Goal: Task Accomplishment & Management: Manage account settings

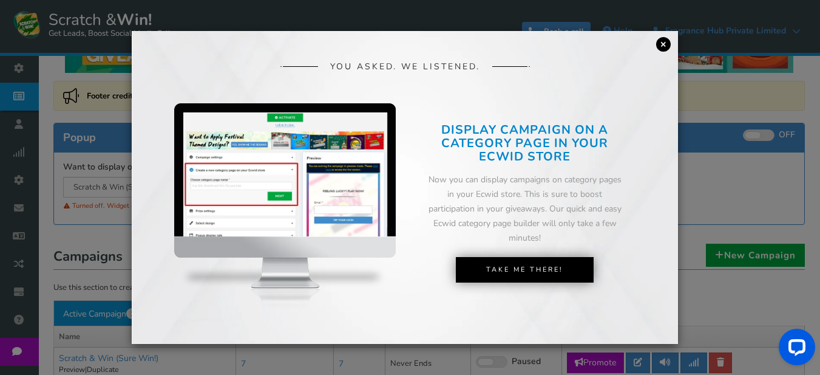
click at [668, 44] on link "×" at bounding box center [663, 44] width 15 height 15
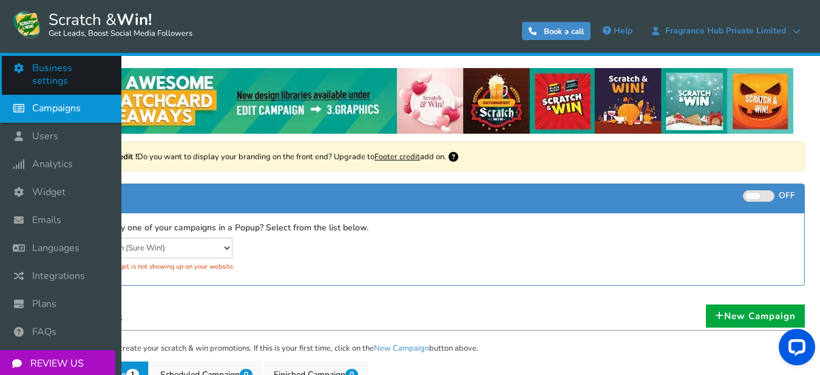
click at [35, 68] on span "Business settings" at bounding box center [70, 75] width 77 height 26
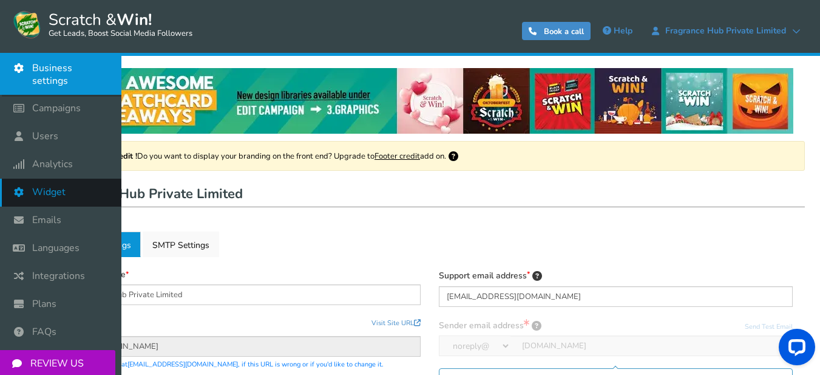
click at [51, 186] on span "Widget" at bounding box center [48, 192] width 33 height 13
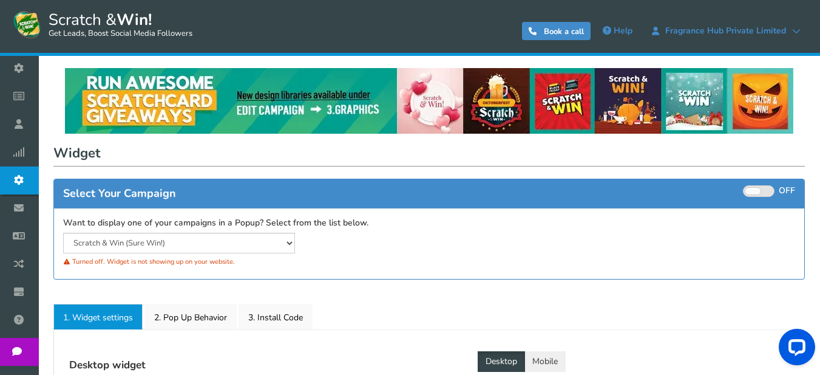
select select "mid-bottom-bar"
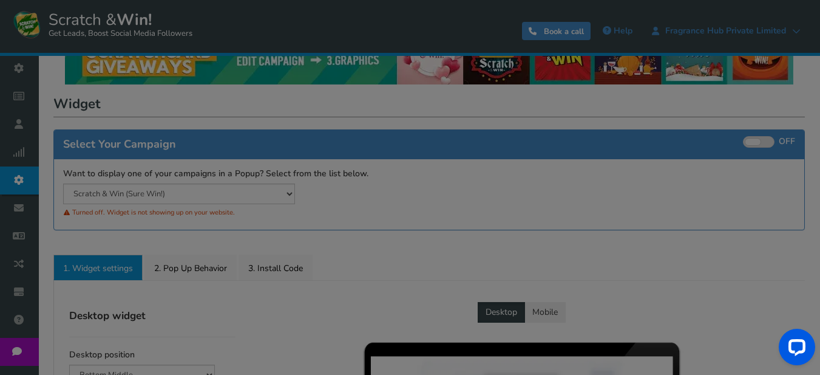
radio input "true"
select select "inherit"
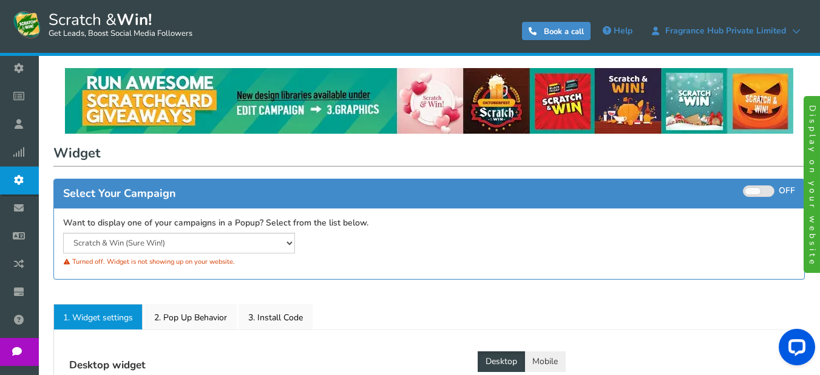
click at [44, 287] on link "Plans" at bounding box center [22, 292] width 44 height 28
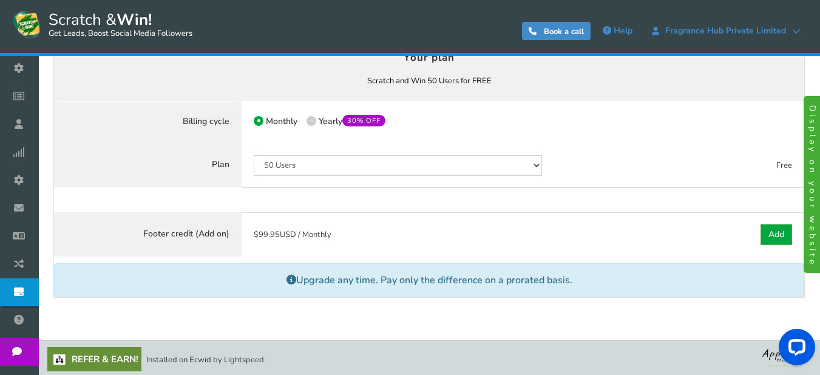
scroll to position [61, 0]
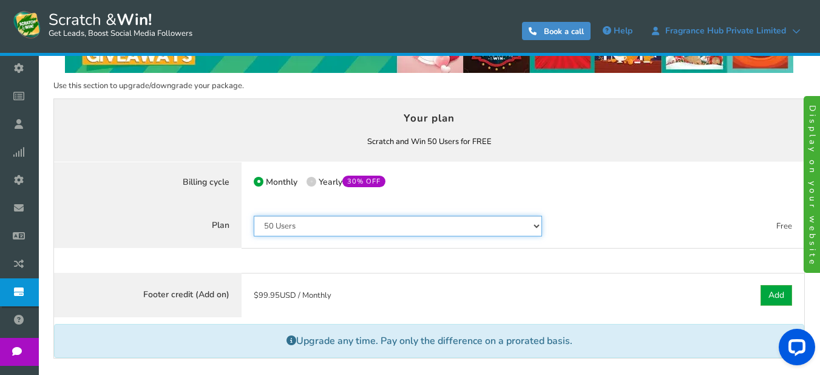
click at [342, 228] on select "50 Users 500 Users 2000 Users 10000 Users 25000 Users Unlimited" at bounding box center [398, 226] width 288 height 21
click at [254, 216] on select "50 Users 500 Users 2000 Users 10000 Users 25000 Users Unlimited" at bounding box center [398, 226] width 288 height 21
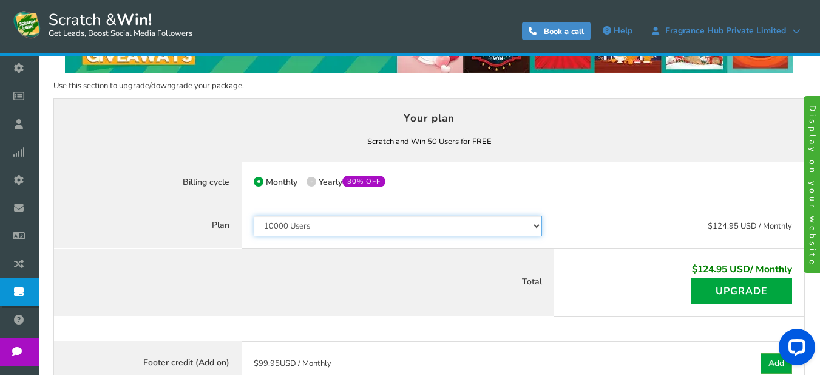
click at [314, 217] on select "50 Users 500 Users 2000 Users 10000 Users 25000 Users Unlimited" at bounding box center [398, 226] width 288 height 21
select select "796"
click at [254, 216] on select "50 Users 500 Users 2000 Users 10000 Users 25000 Users Unlimited" at bounding box center [398, 226] width 288 height 21
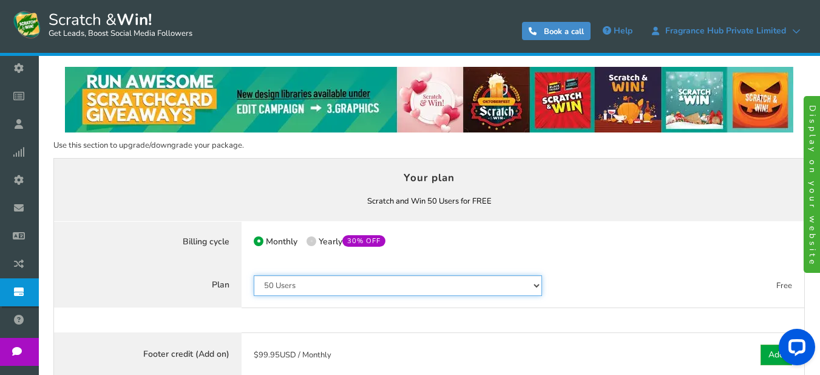
scroll to position [0, 0]
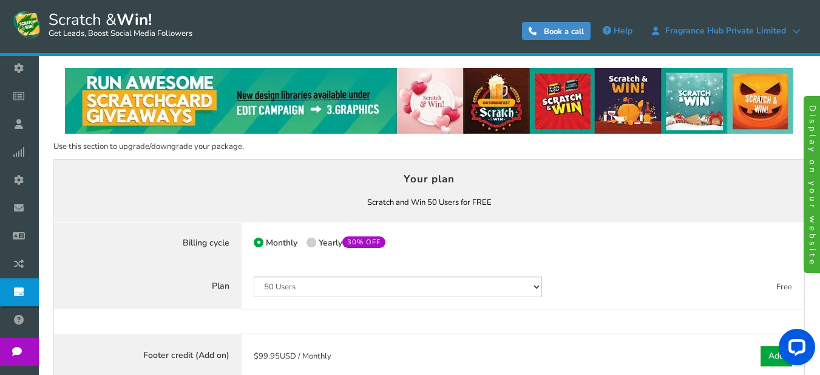
click at [72, 32] on small "Get Leads, Boost Social Media Followers" at bounding box center [121, 34] width 144 height 10
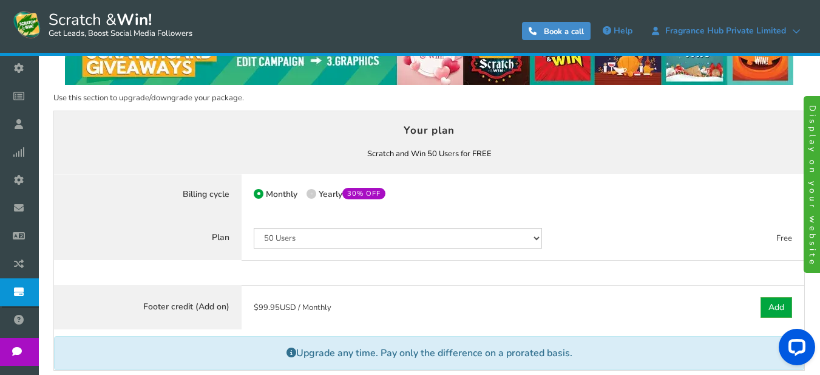
scroll to position [124, 0]
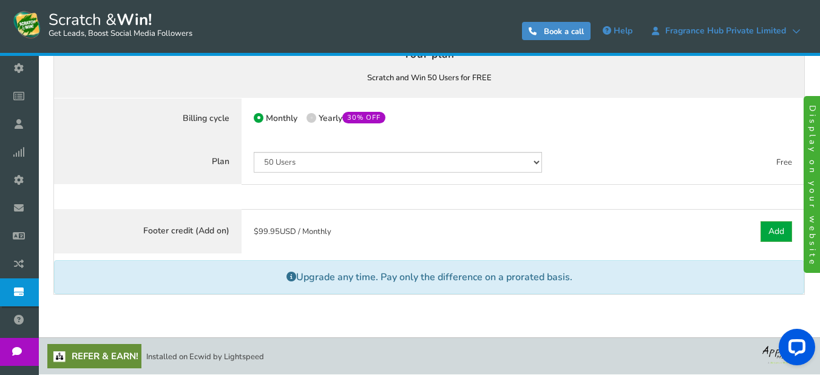
click at [769, 350] on img at bounding box center [787, 354] width 49 height 20
